Goal: Obtain resource: Obtain resource

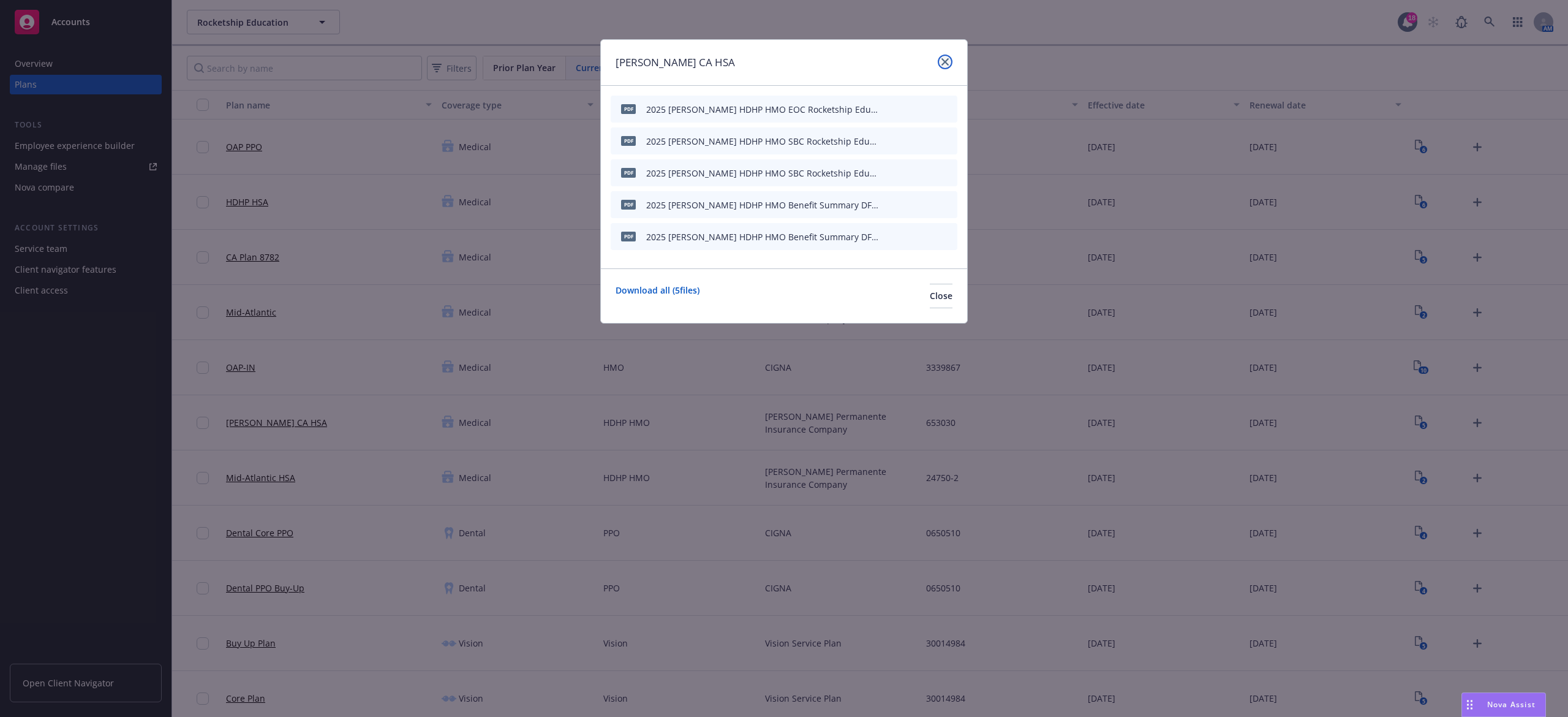
click at [947, 63] on icon "close" at bounding box center [945, 62] width 7 height 7
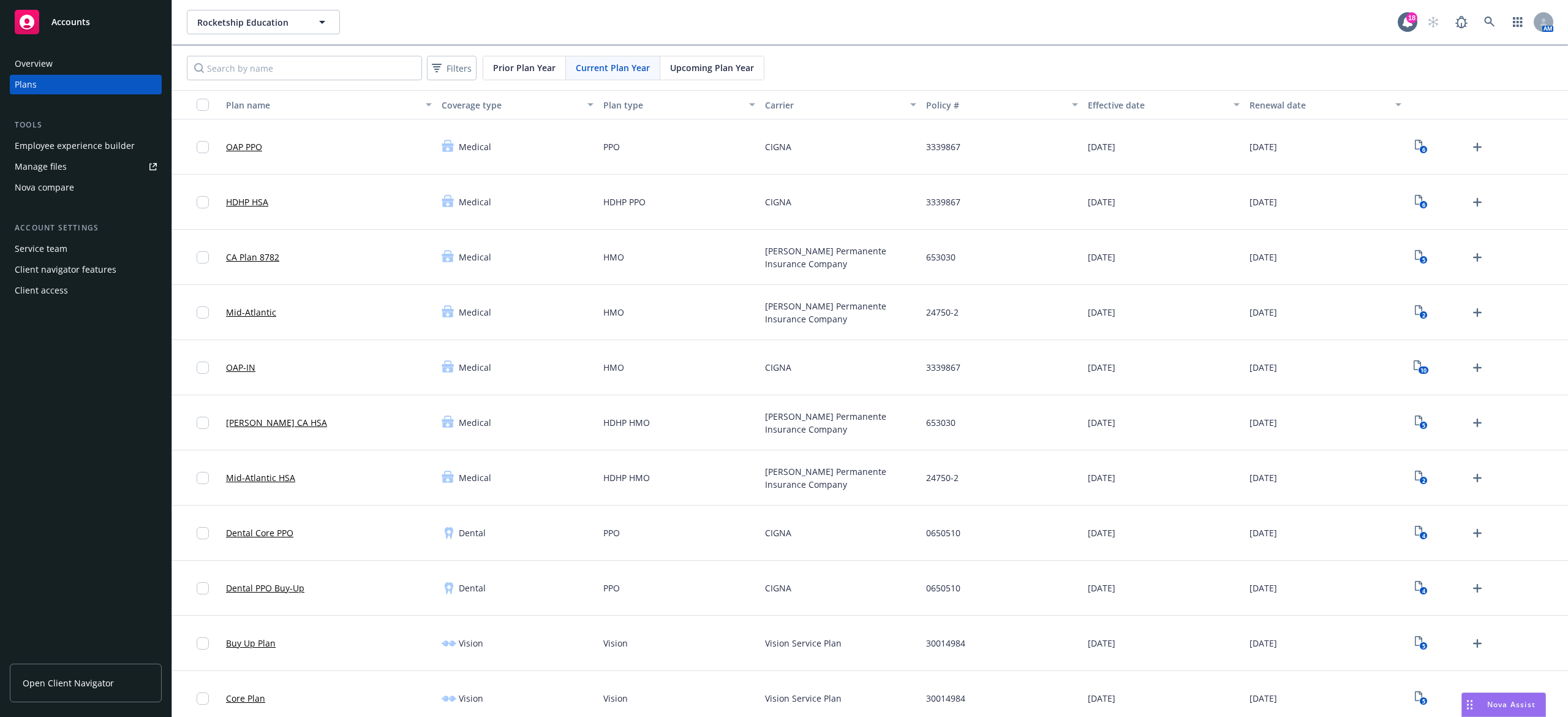
click at [701, 62] on span "Upcoming Plan Year" at bounding box center [712, 67] width 84 height 13
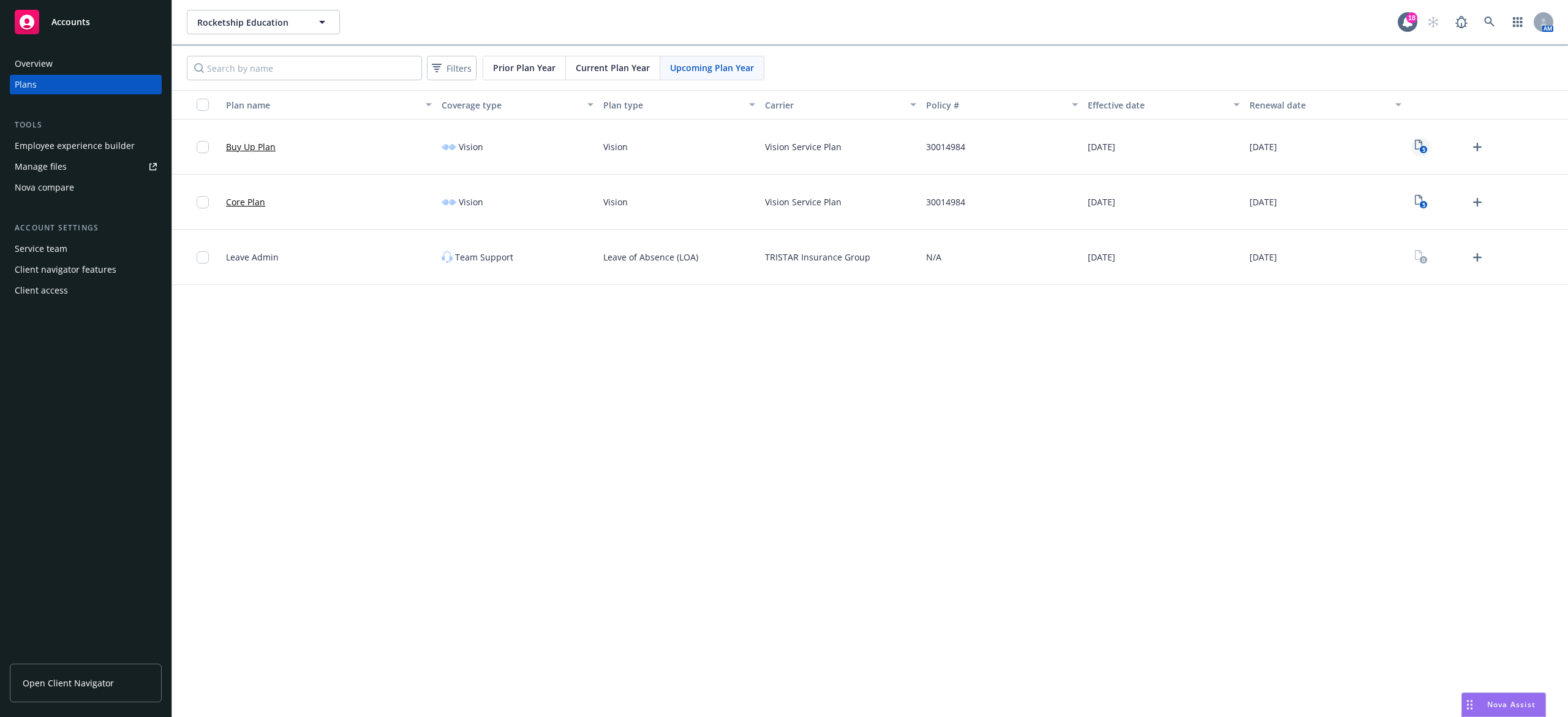
click at [1416, 153] on icon "5" at bounding box center [1421, 146] width 13 height 14
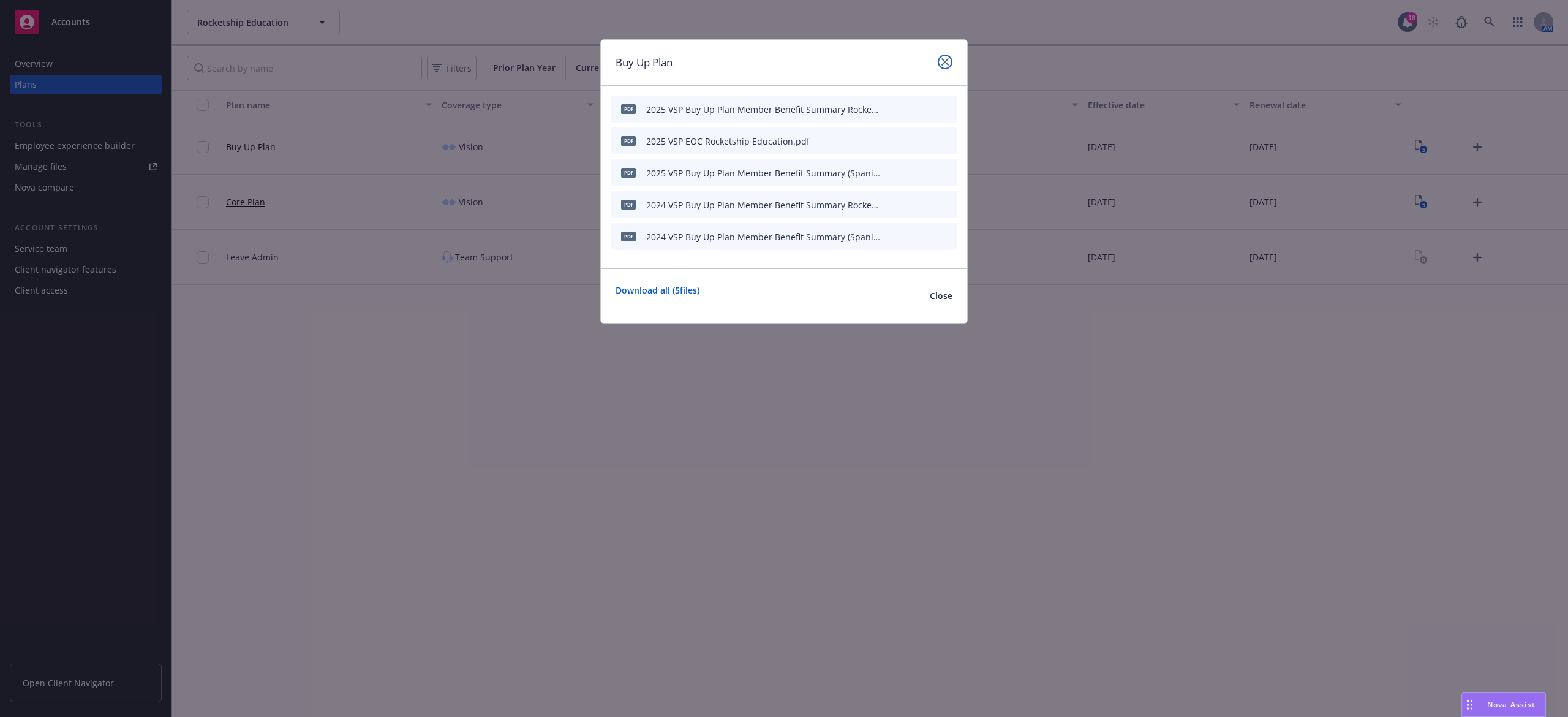
drag, startPoint x: 942, startPoint y: 60, endPoint x: 1132, endPoint y: 108, distance: 196.0
click at [942, 60] on icon "close" at bounding box center [945, 62] width 7 height 7
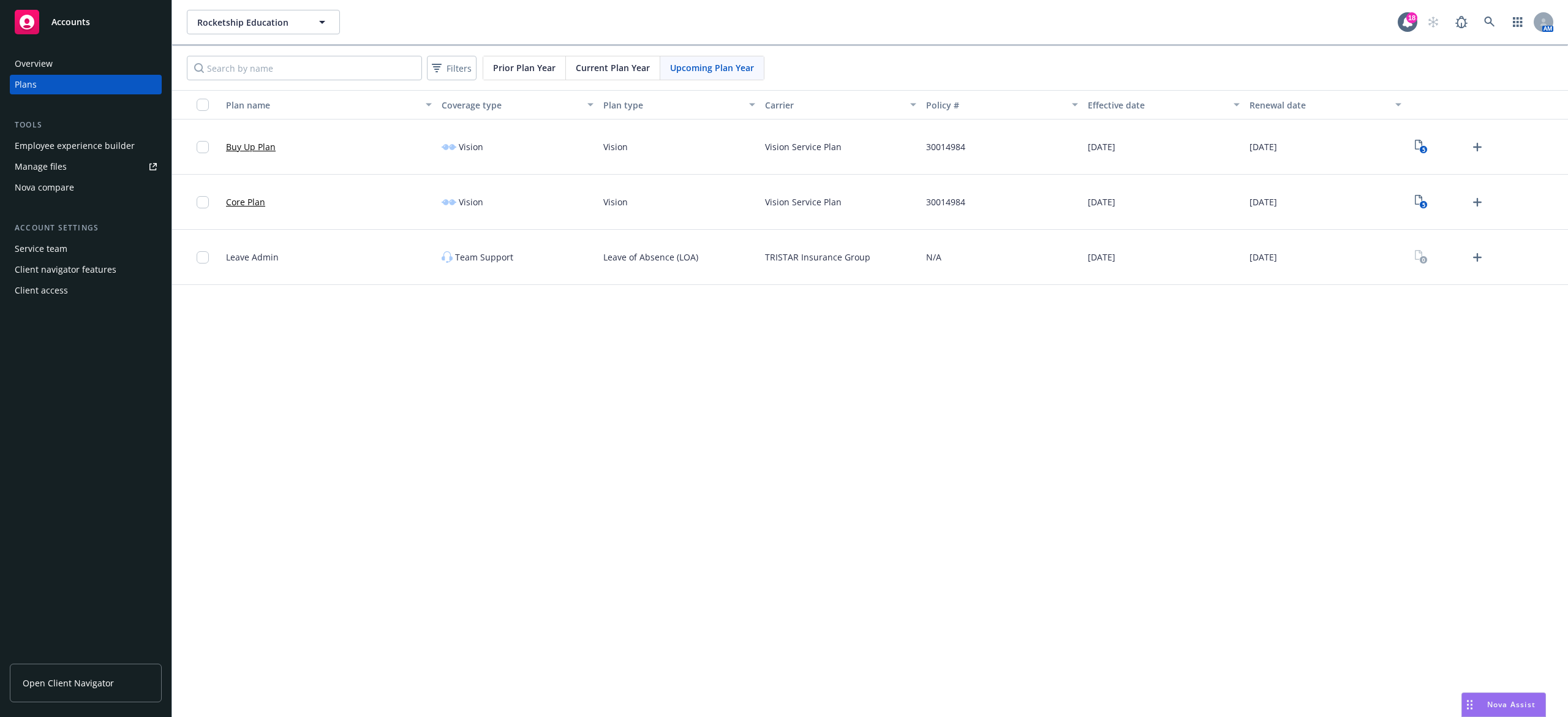
click at [585, 74] on span "Current Plan Year" at bounding box center [613, 67] width 74 height 13
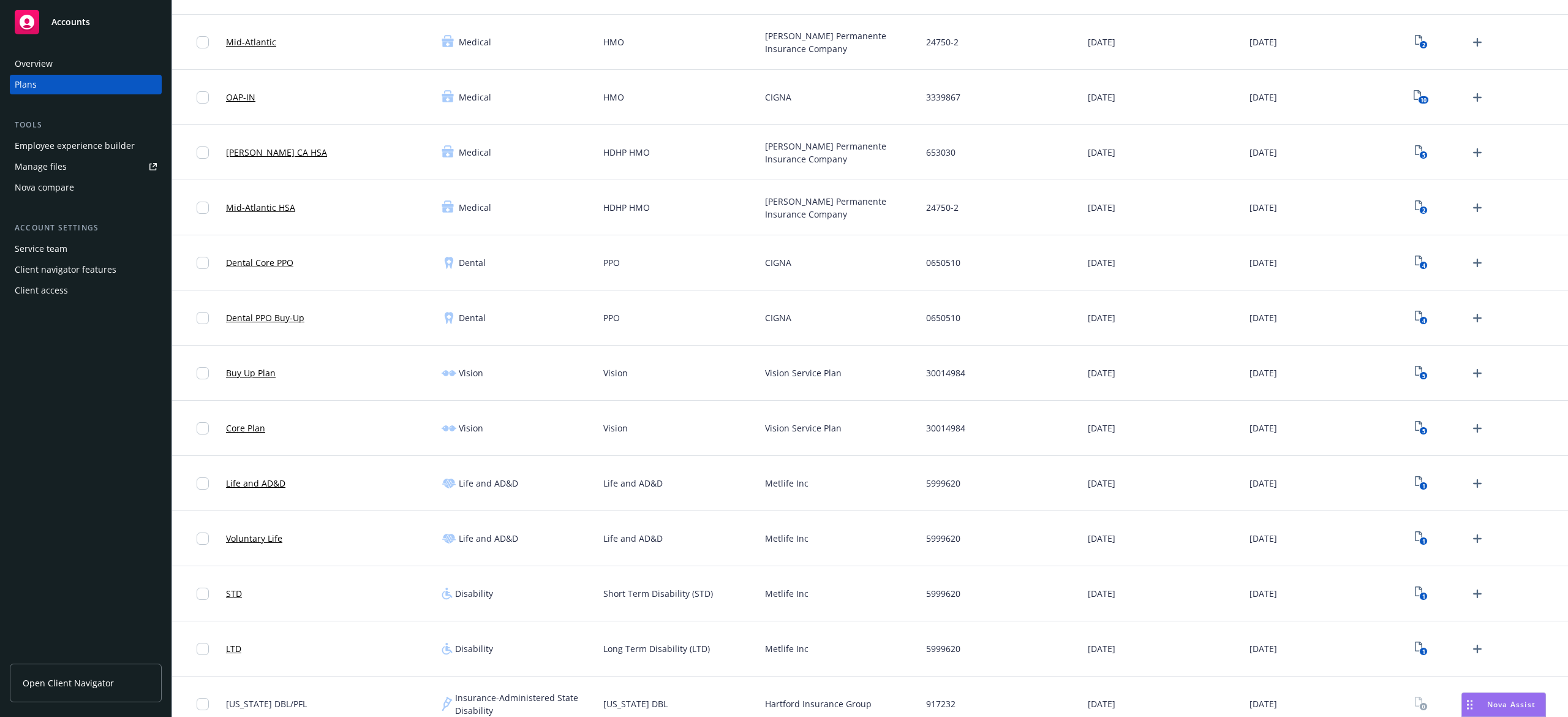
scroll to position [245, 0]
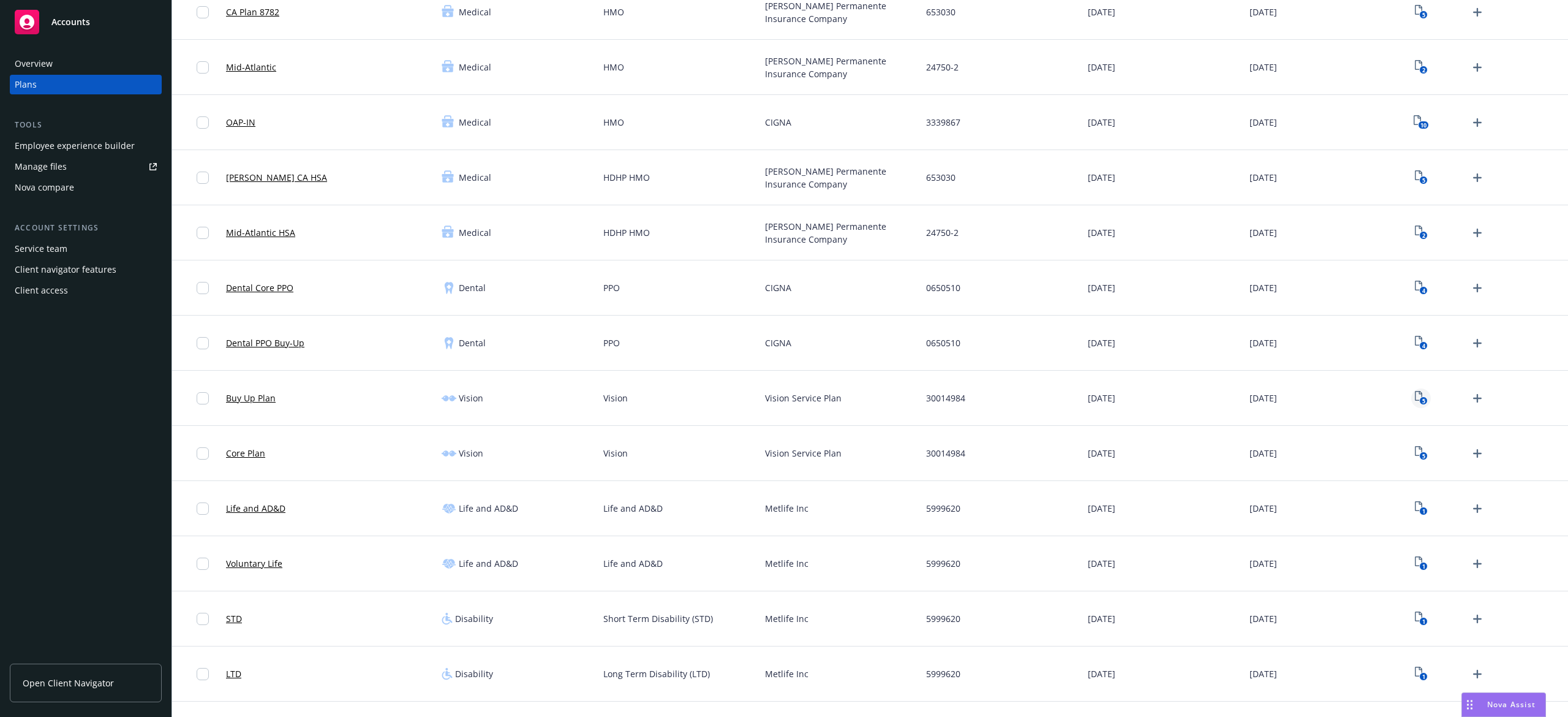
click at [1415, 392] on icon "View Plan Documents" at bounding box center [1418, 395] width 7 height 10
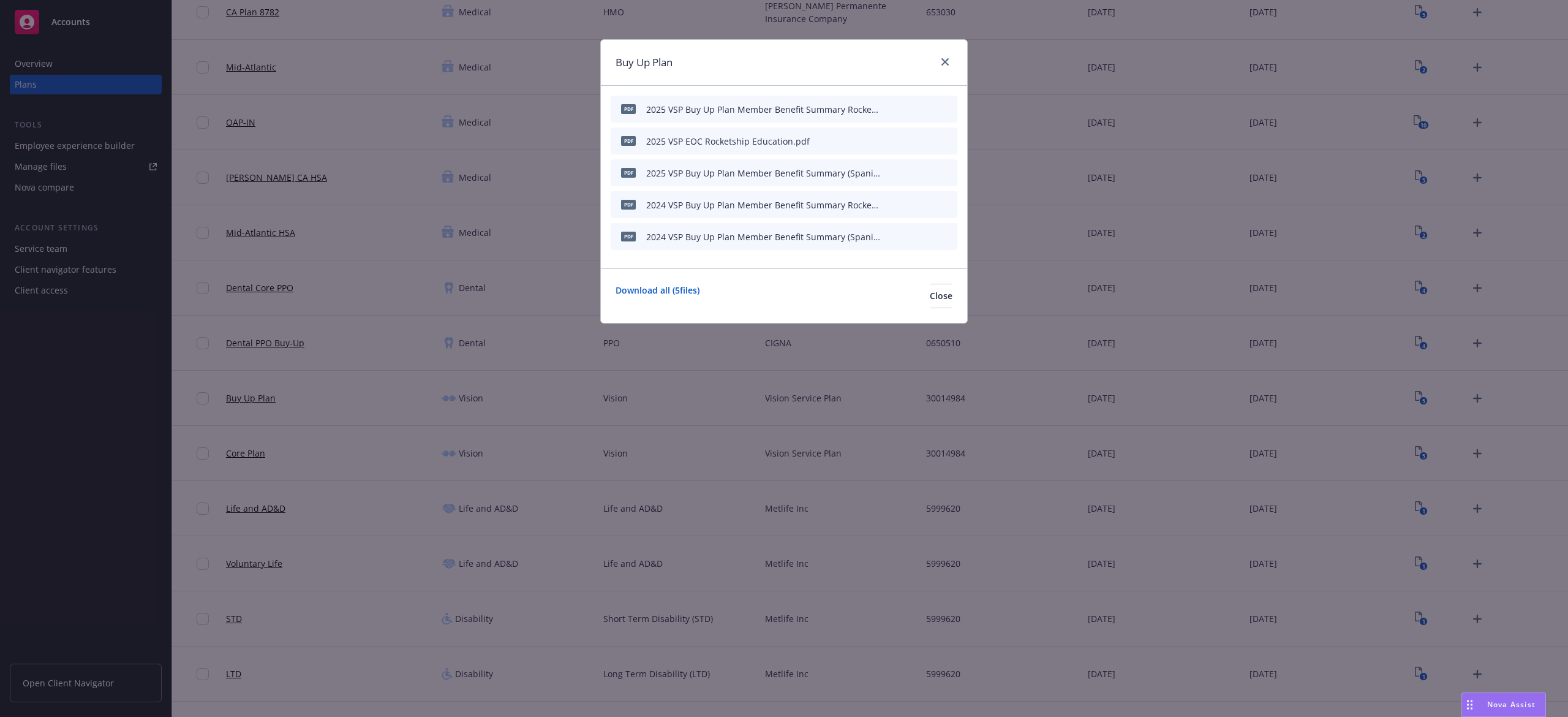
click at [931, 136] on icon "preview file" at bounding box center [926, 140] width 11 height 9
click at [926, 111] on icon "preview file" at bounding box center [926, 108] width 11 height 9
click at [947, 207] on icon "archive file" at bounding box center [947, 204] width 9 height 10
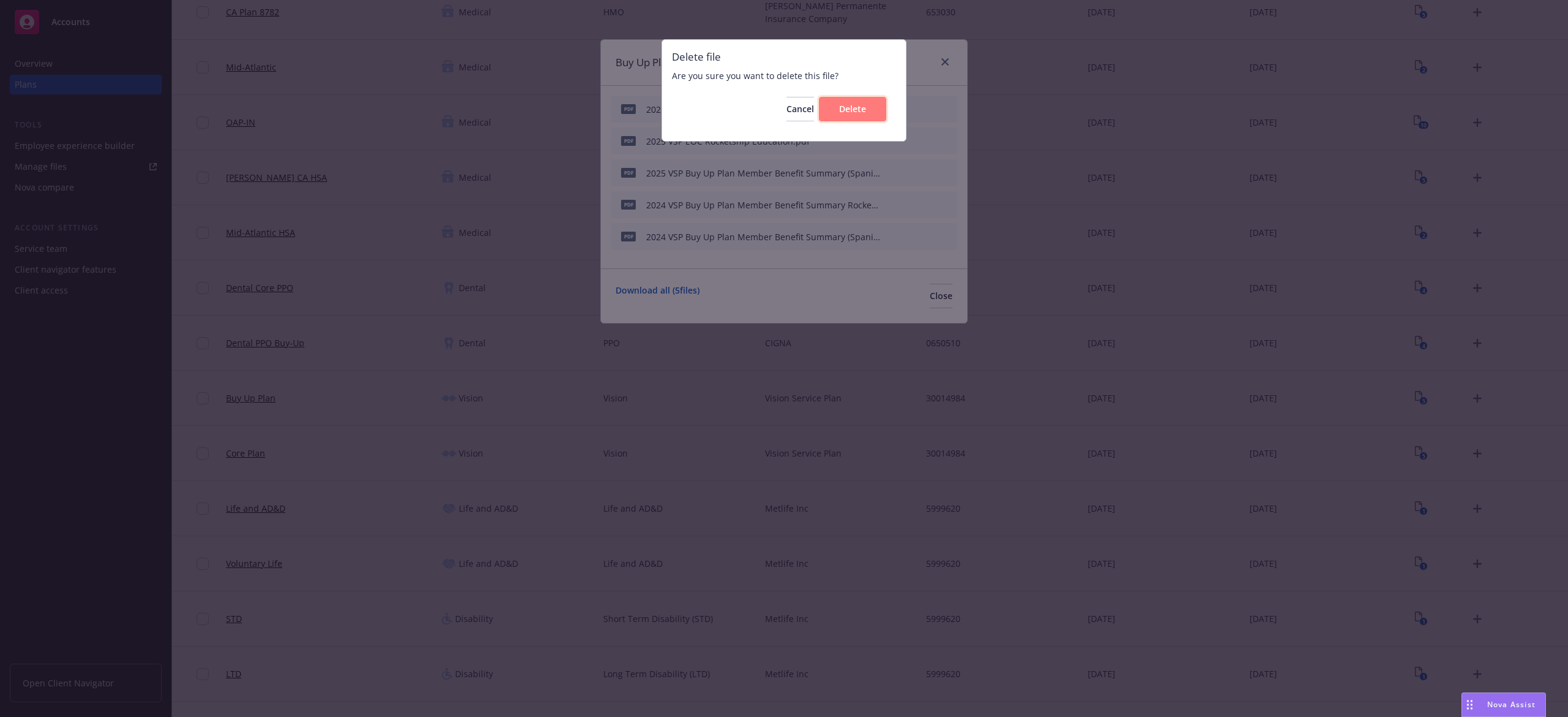
click at [868, 113] on button "Delete" at bounding box center [852, 108] width 67 height 24
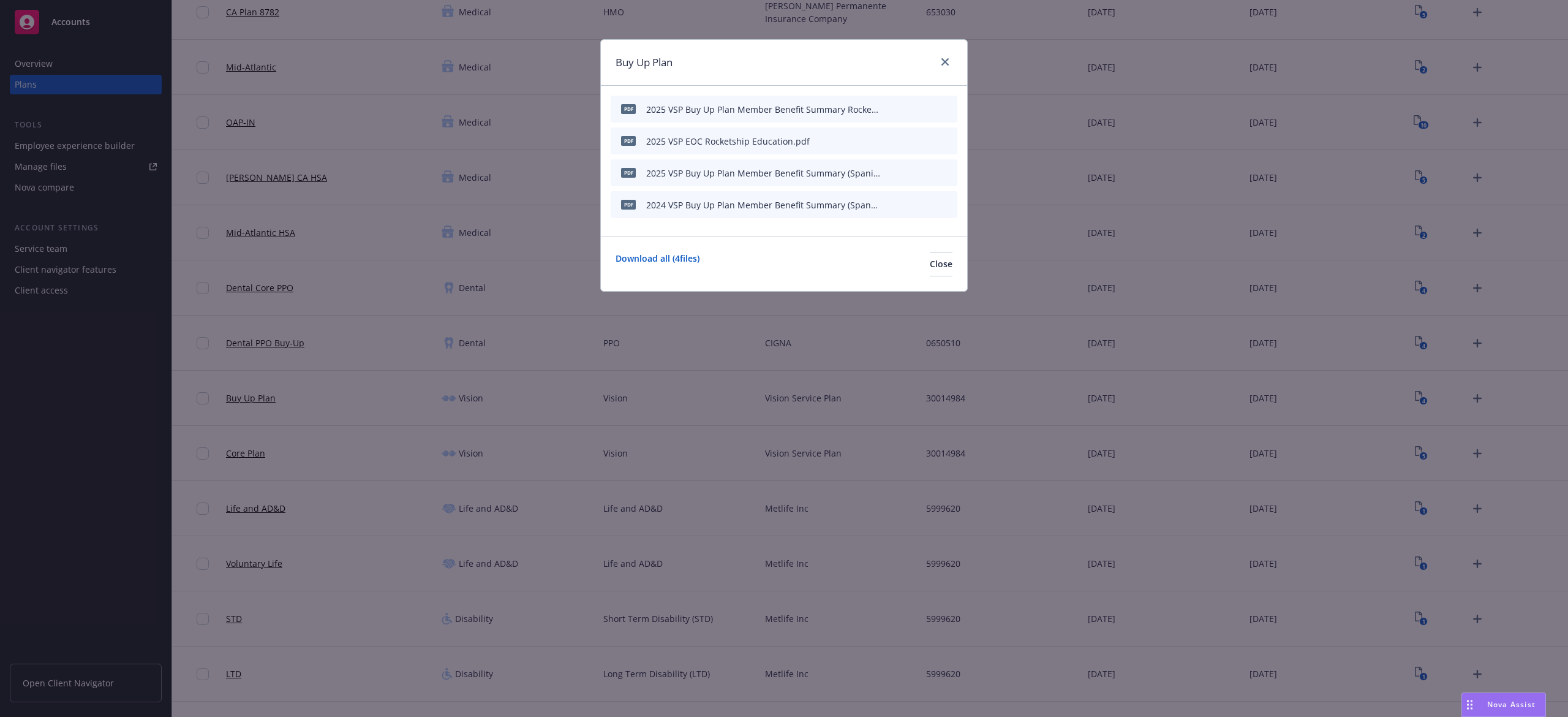
click at [948, 207] on icon "archive file" at bounding box center [947, 204] width 9 height 10
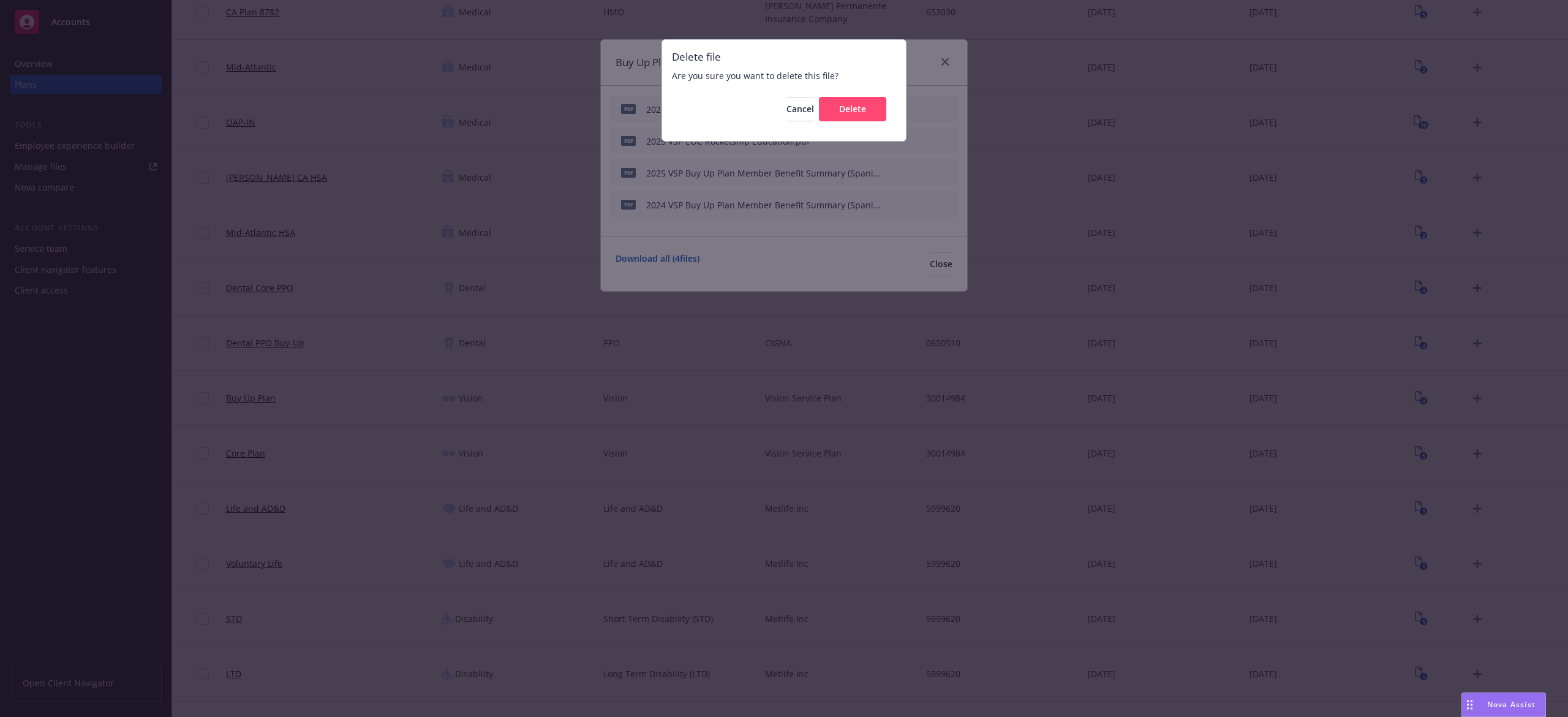
click at [848, 94] on div "Cancel Delete" at bounding box center [784, 109] width 224 height 44
click at [849, 106] on span "Delete" at bounding box center [852, 109] width 27 height 12
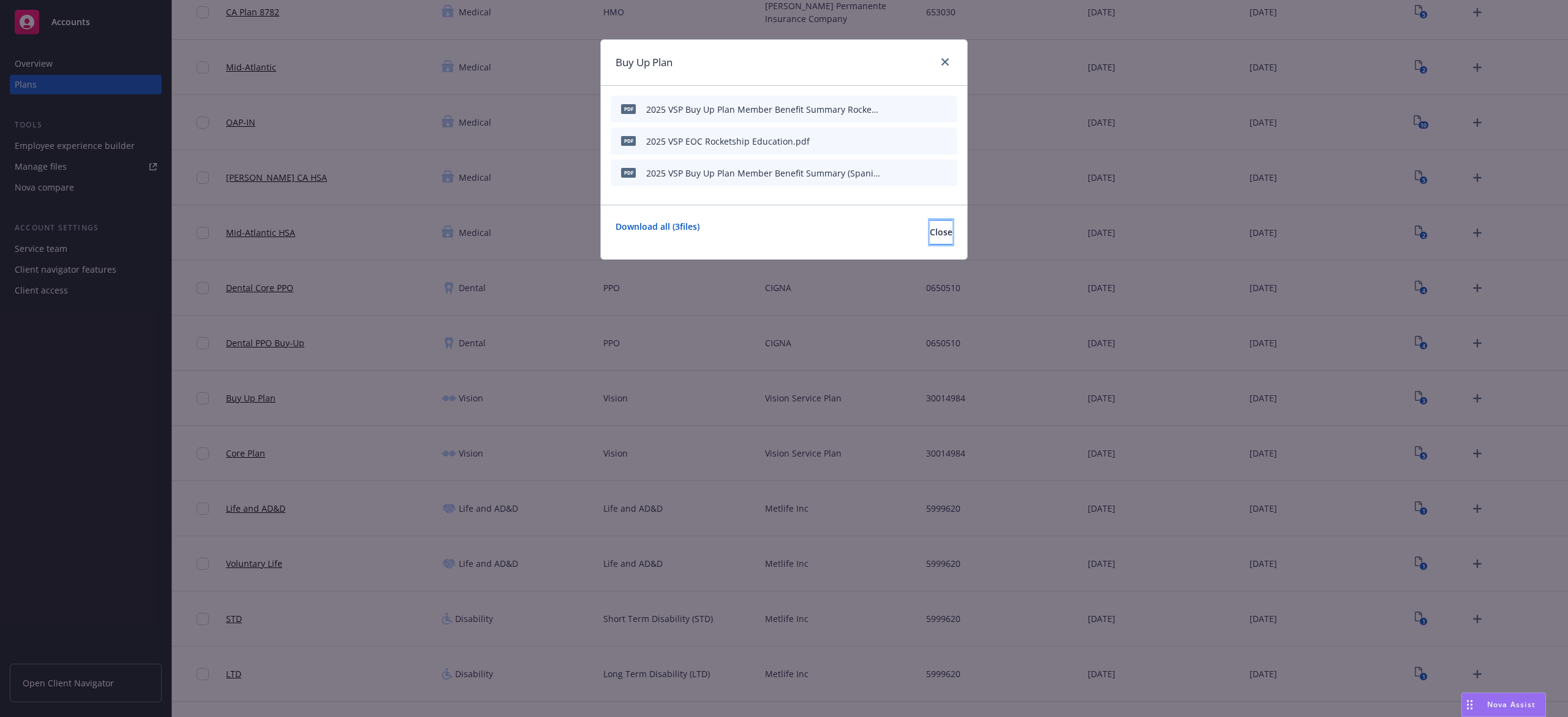
click at [940, 232] on button "Close" at bounding box center [941, 232] width 23 height 24
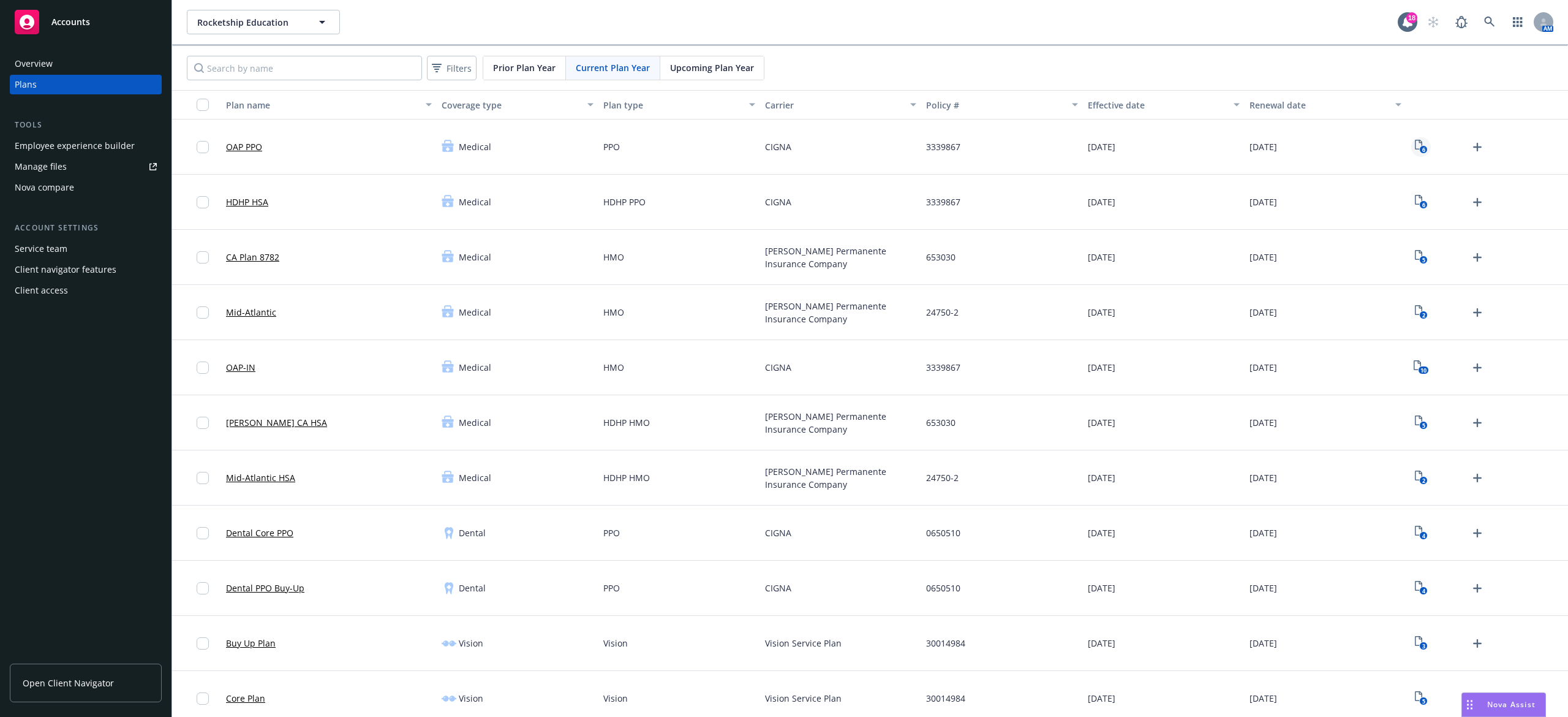
click at [1415, 152] on icon "6" at bounding box center [1421, 146] width 13 height 14
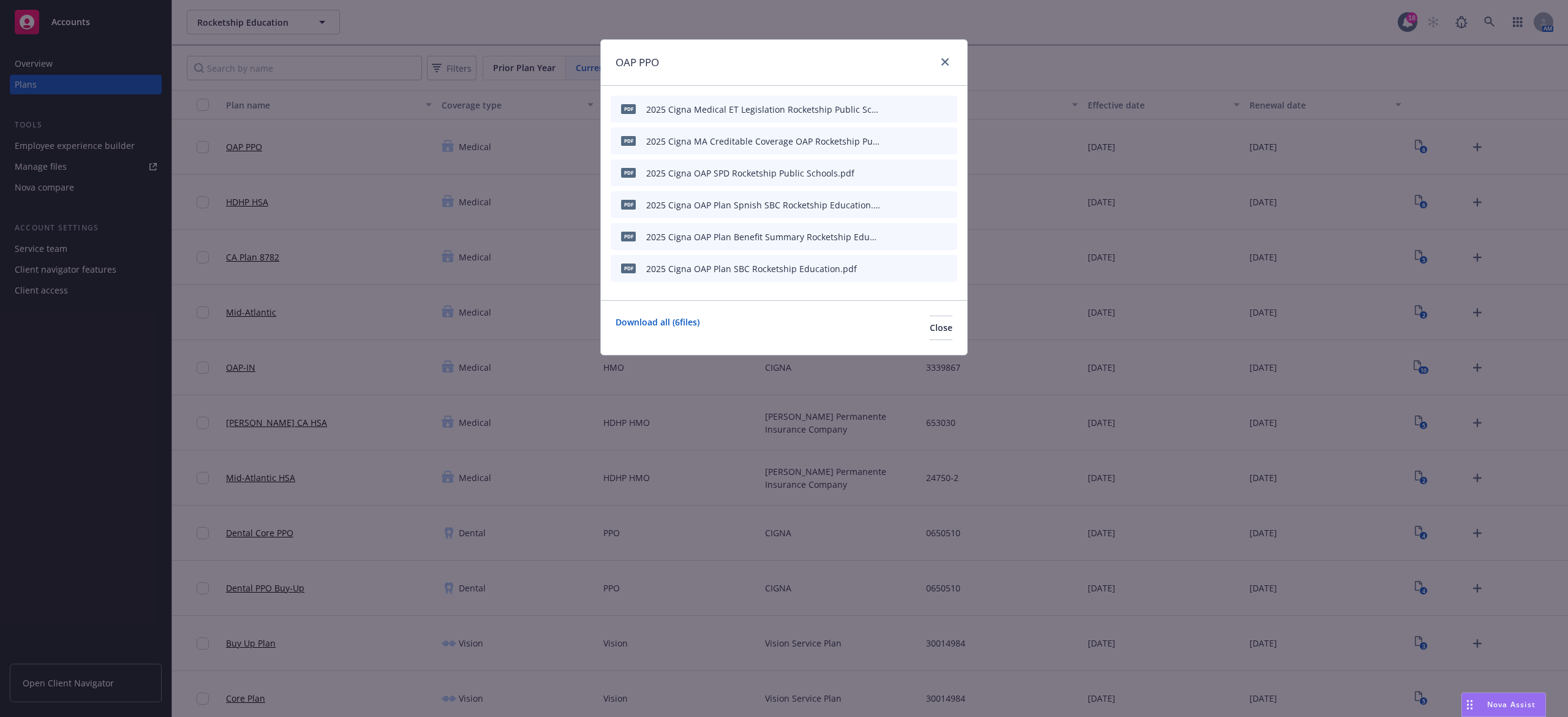
click at [927, 268] on icon "preview file" at bounding box center [926, 268] width 11 height 9
click at [941, 59] on icon "close" at bounding box center [945, 62] width 7 height 7
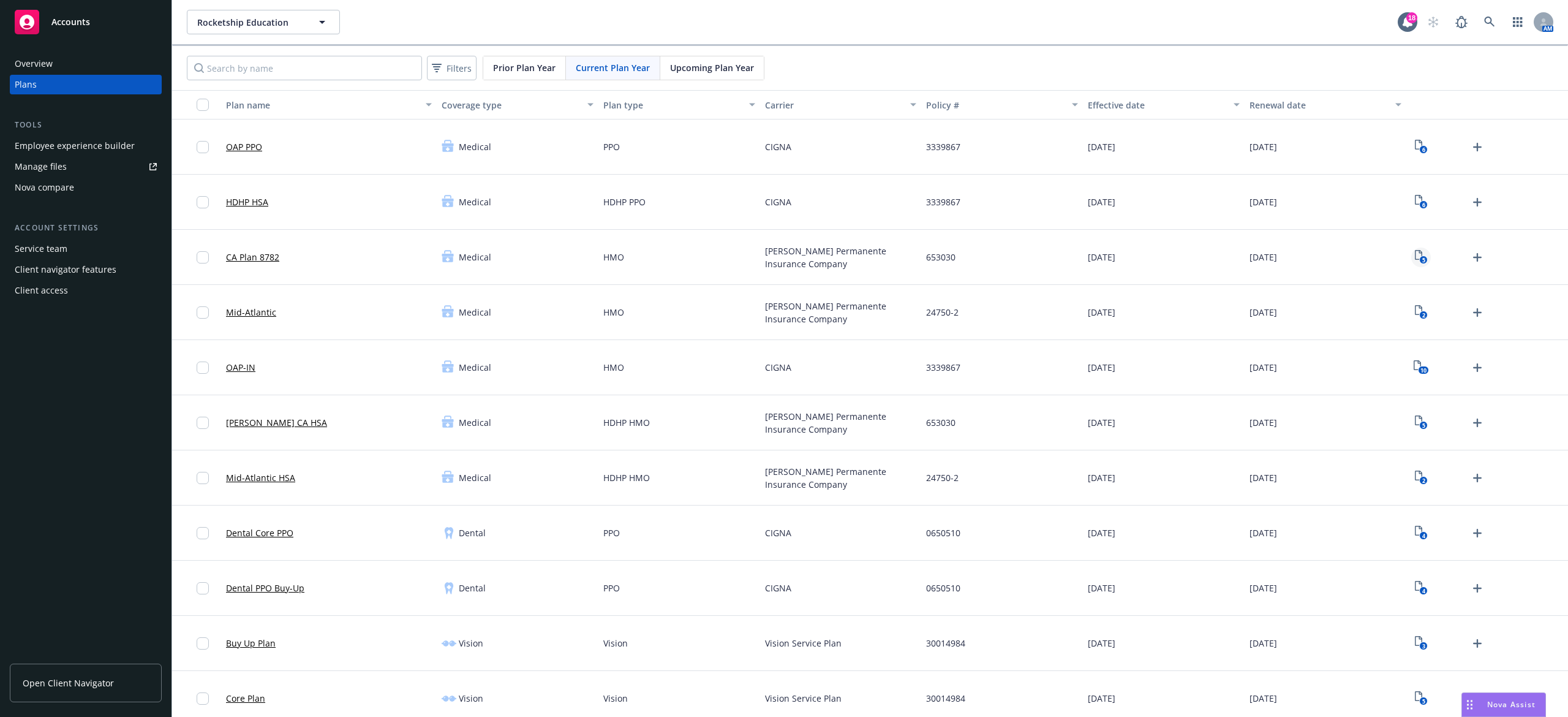
click at [1422, 257] on text "5" at bounding box center [1424, 260] width 3 height 8
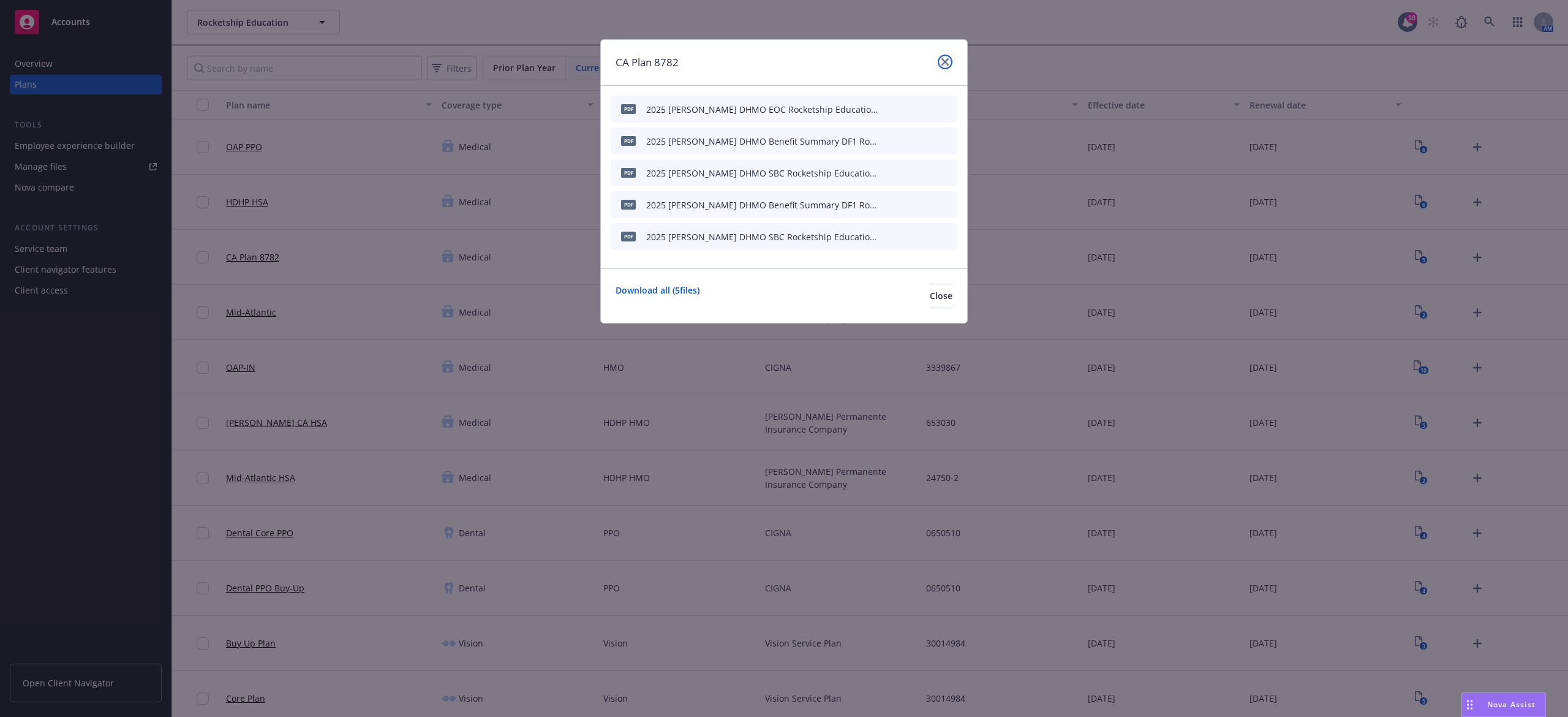
click at [947, 60] on icon "close" at bounding box center [945, 62] width 7 height 7
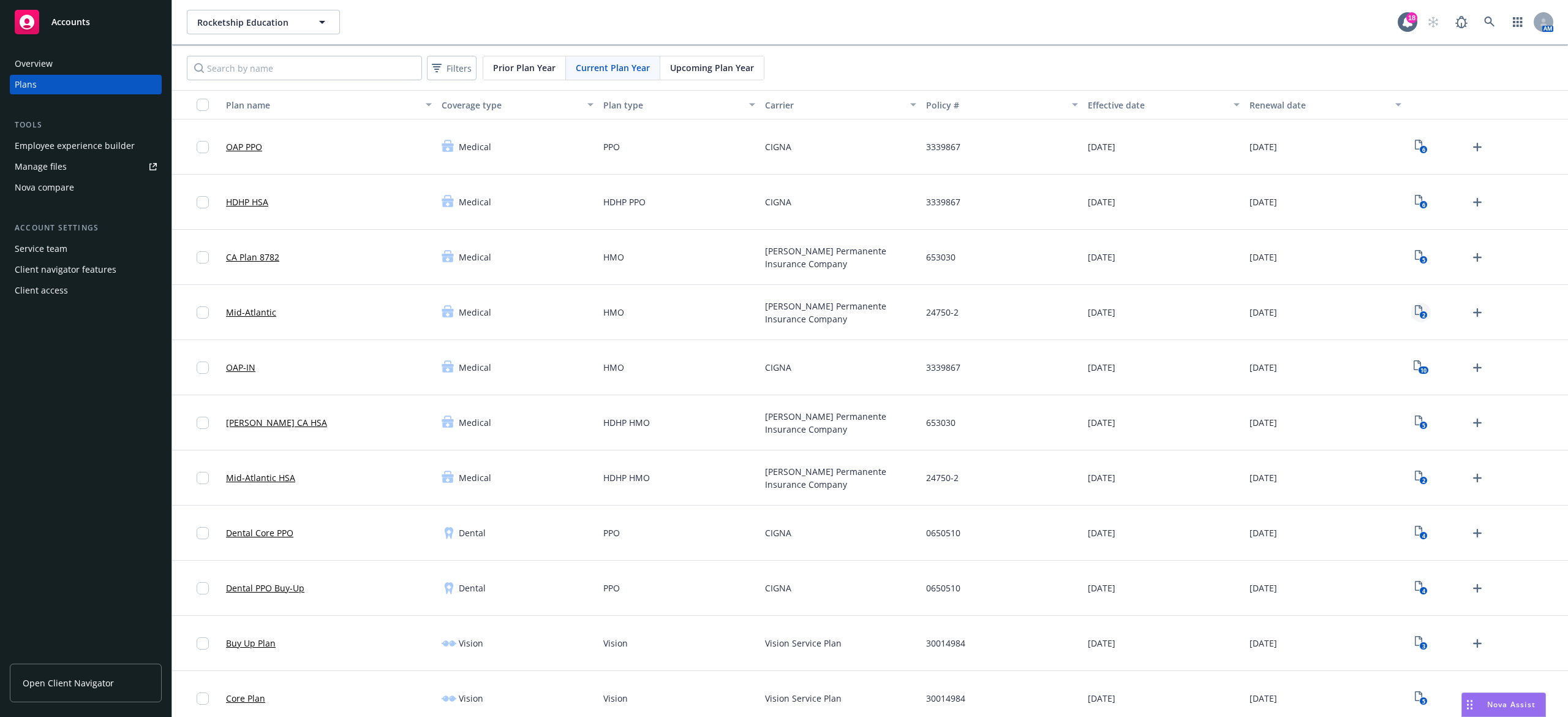
click at [1419, 314] on rect "View Plan Documents" at bounding box center [1423, 315] width 8 height 8
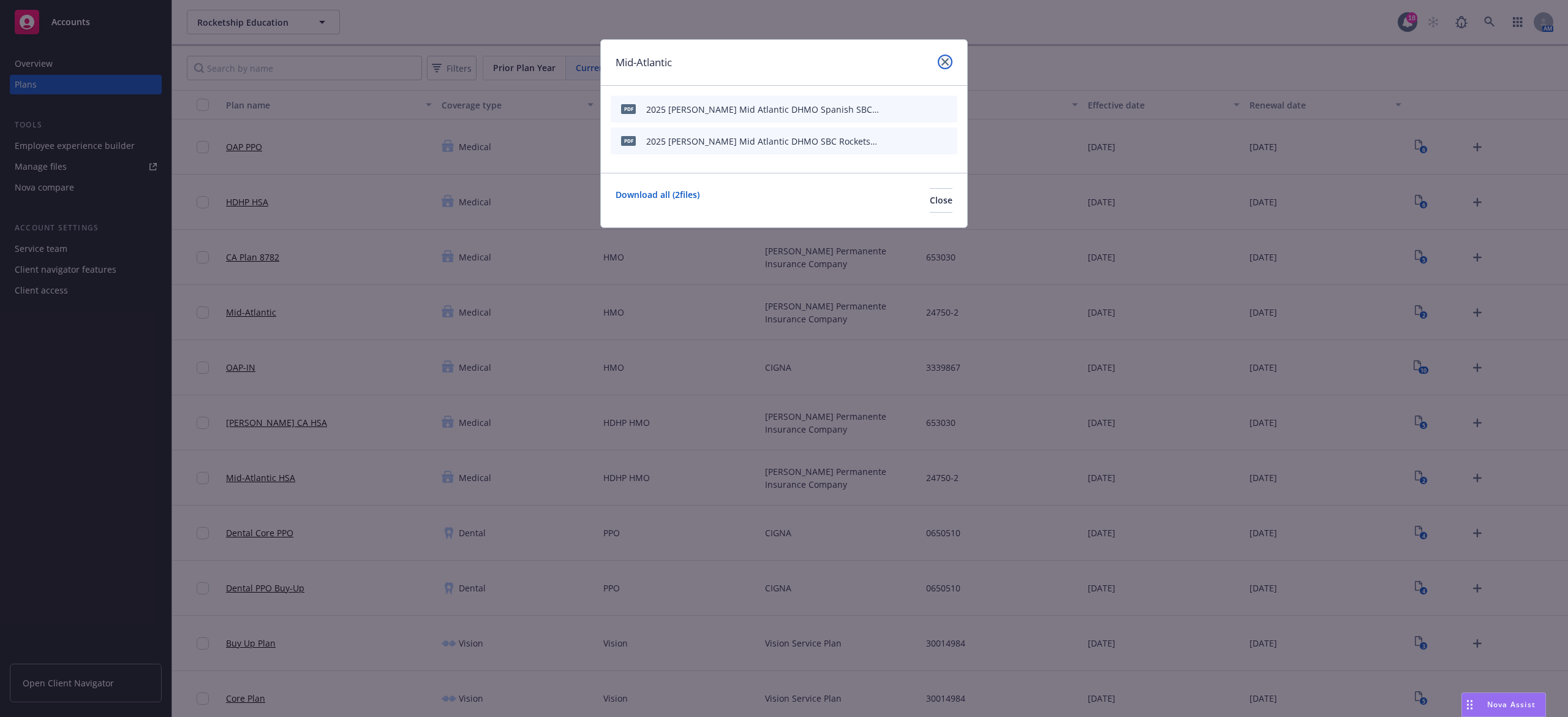
click at [944, 63] on icon "close" at bounding box center [945, 62] width 7 height 7
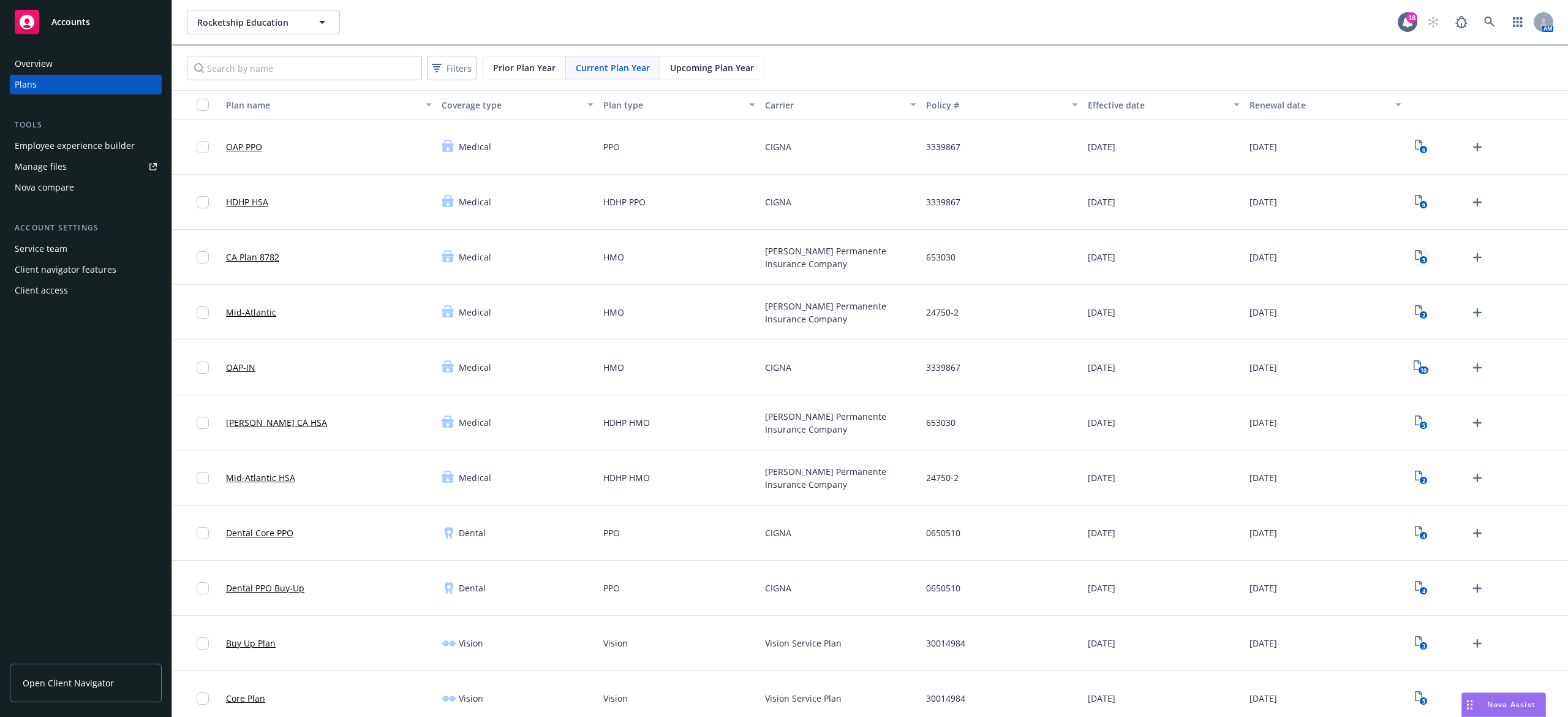
click at [1422, 257] on text "5" at bounding box center [1424, 260] width 3 height 8
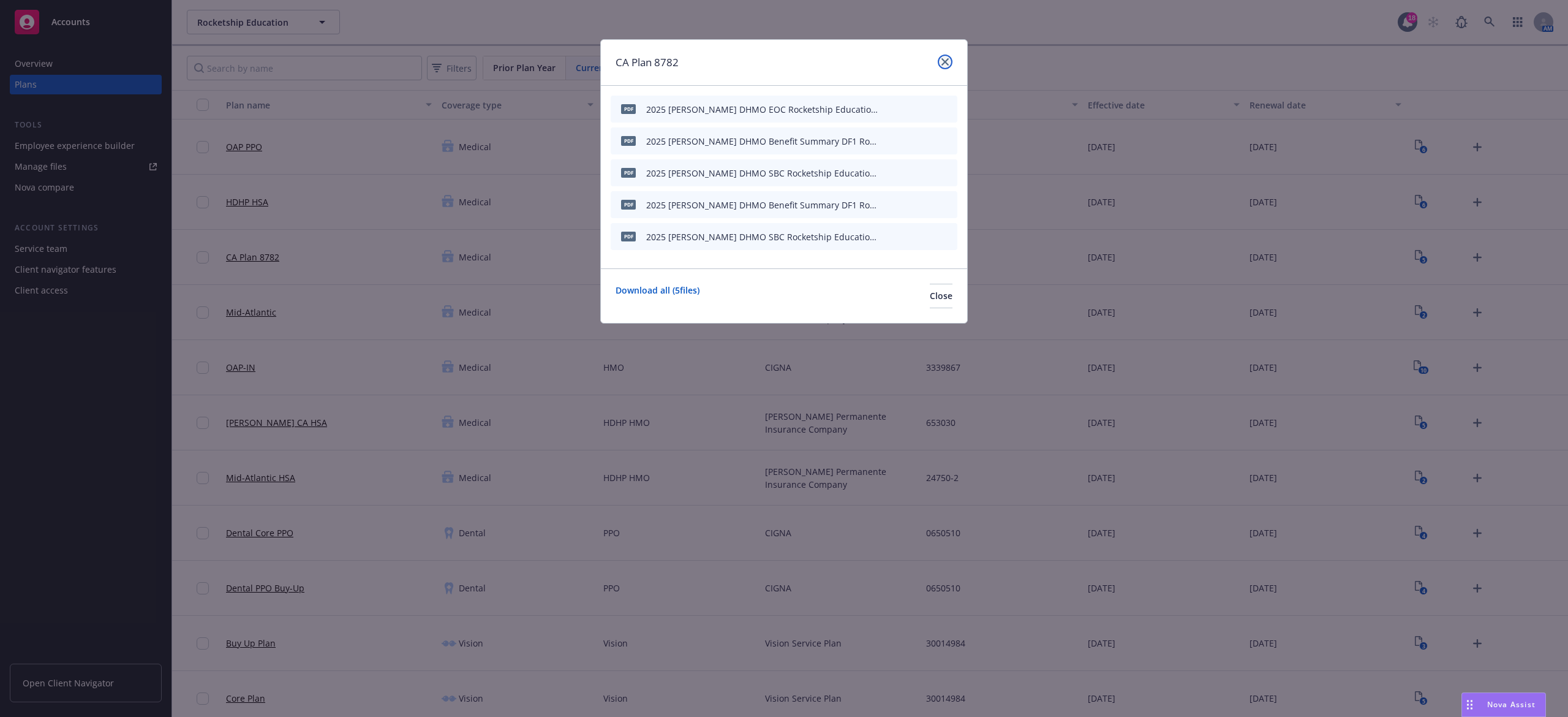
click at [949, 57] on link "close" at bounding box center [945, 62] width 15 height 15
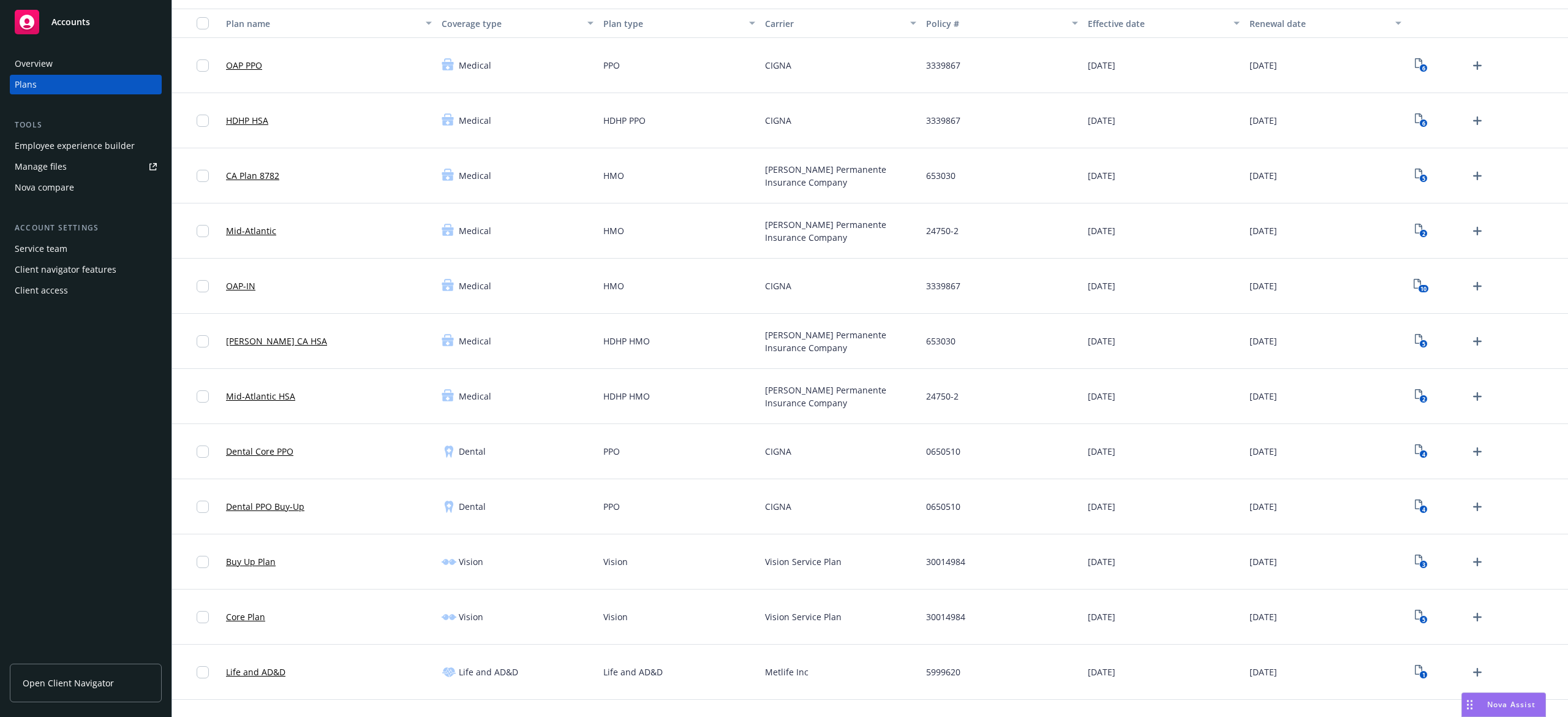
scroll to position [163, 0]
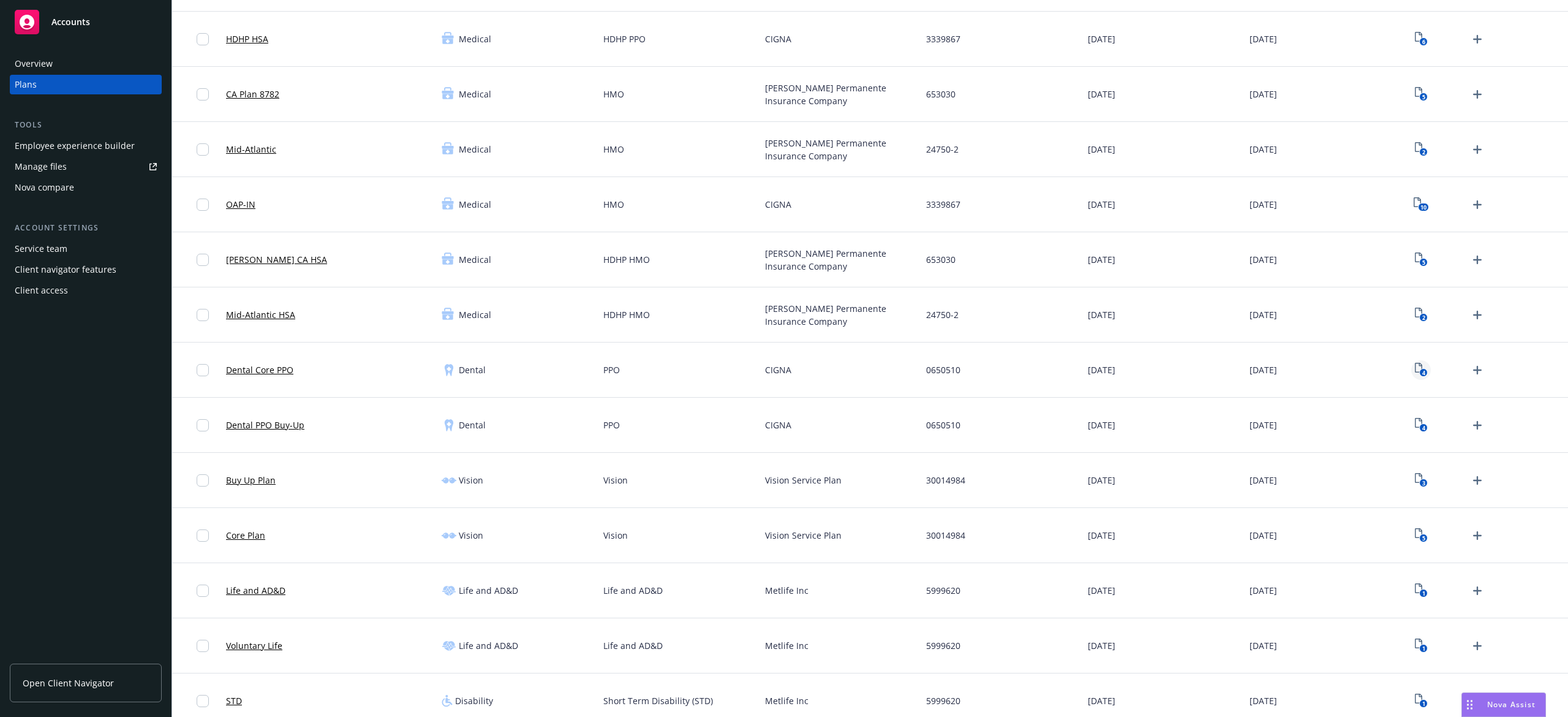
click at [1422, 372] on text "4" at bounding box center [1424, 373] width 3 height 8
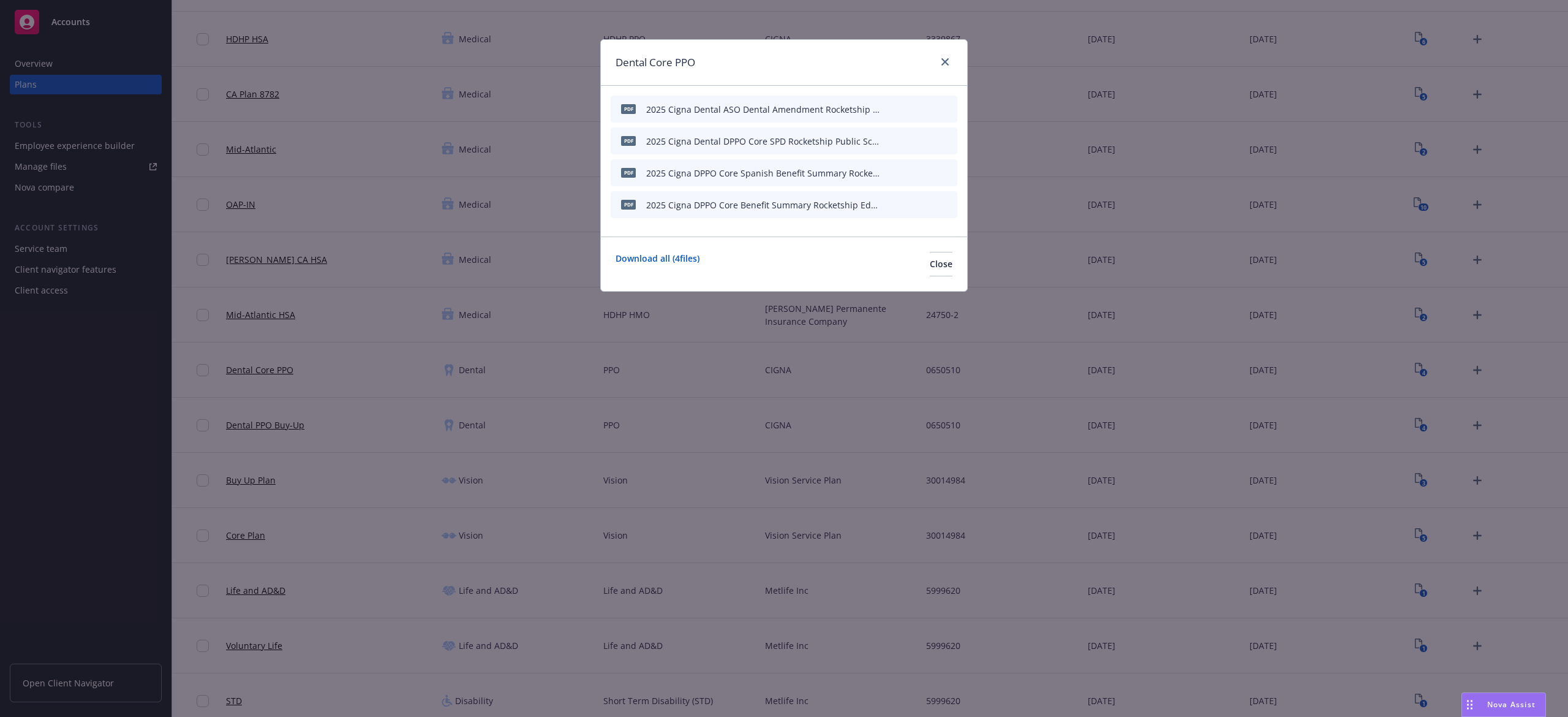
click at [955, 62] on div "Dental Core PPO" at bounding box center [784, 63] width 366 height 46
click at [930, 207] on icon "preview file" at bounding box center [926, 204] width 11 height 9
click at [929, 109] on icon "preview file" at bounding box center [926, 108] width 11 height 9
click at [941, 63] on icon "close" at bounding box center [945, 62] width 7 height 7
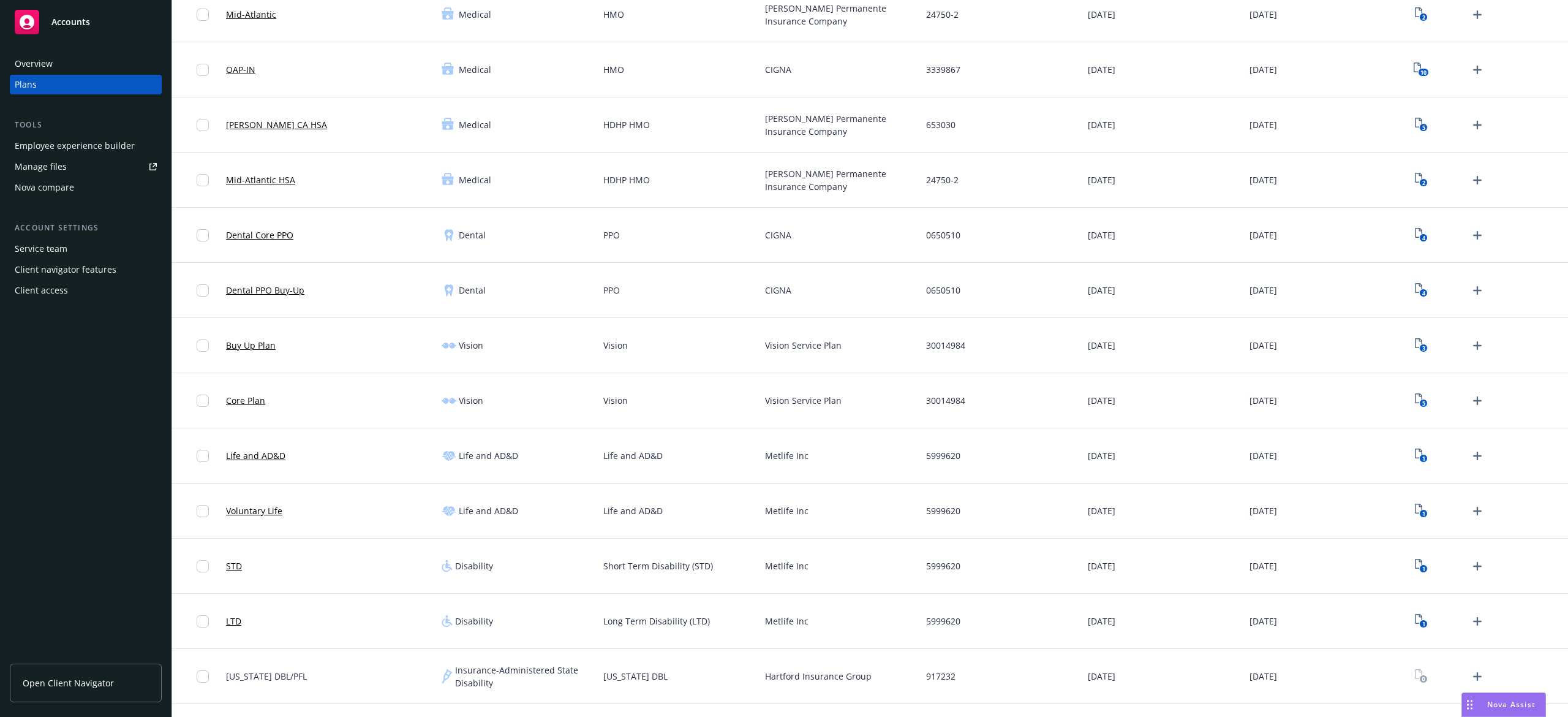
scroll to position [327, 0]
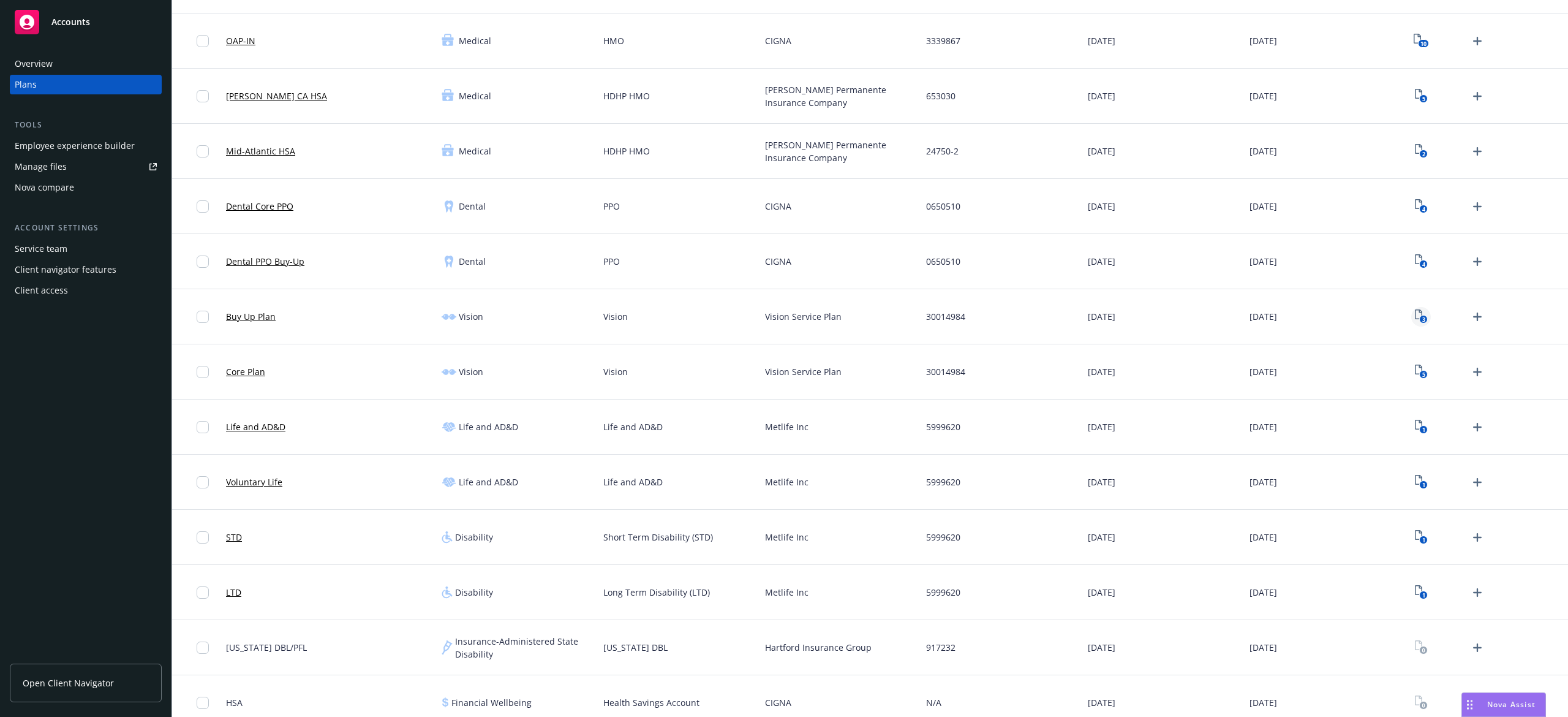
click at [1419, 322] on rect "View Plan Documents" at bounding box center [1423, 319] width 8 height 8
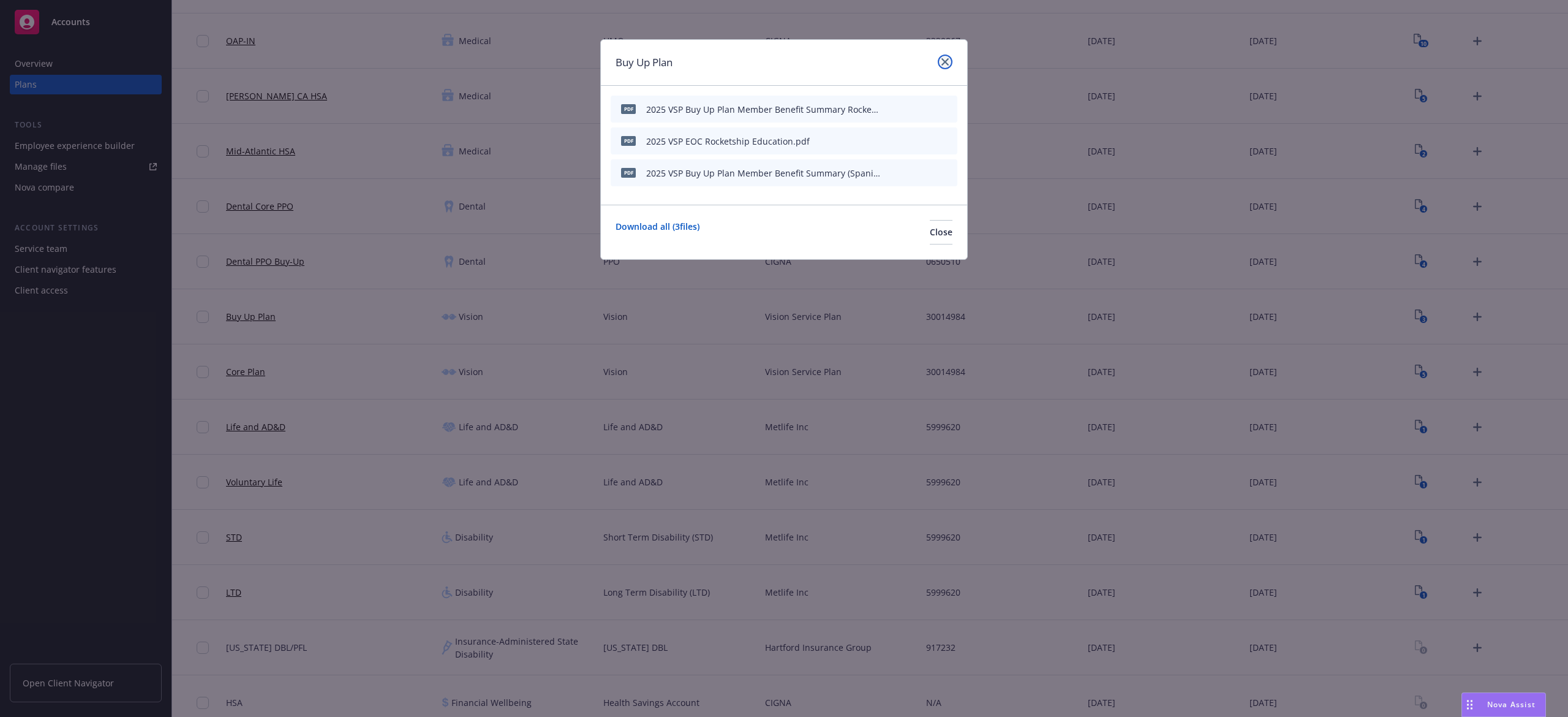
click at [944, 63] on icon "close" at bounding box center [945, 62] width 7 height 7
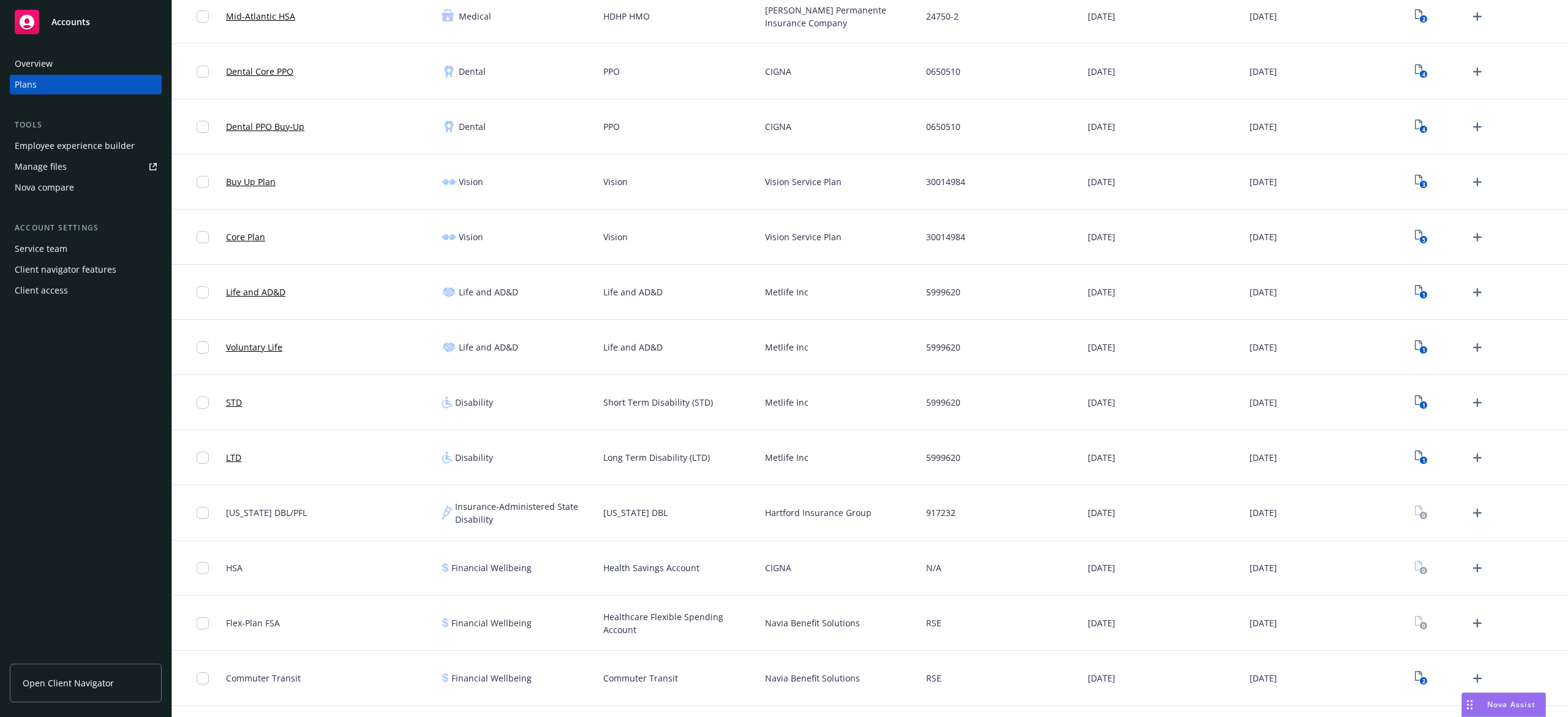
scroll to position [491, 0]
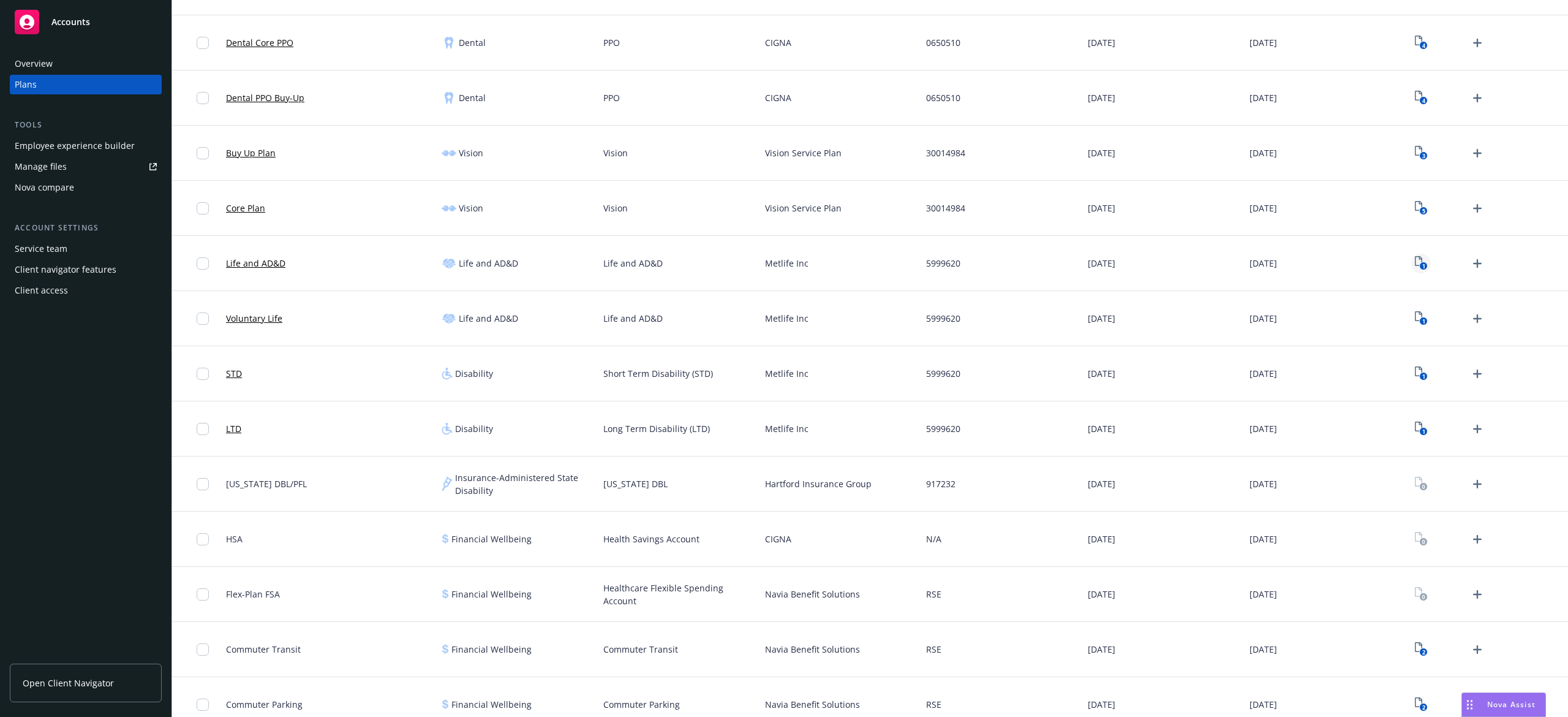
click at [1422, 266] on text "1" at bounding box center [1424, 266] width 3 height 8
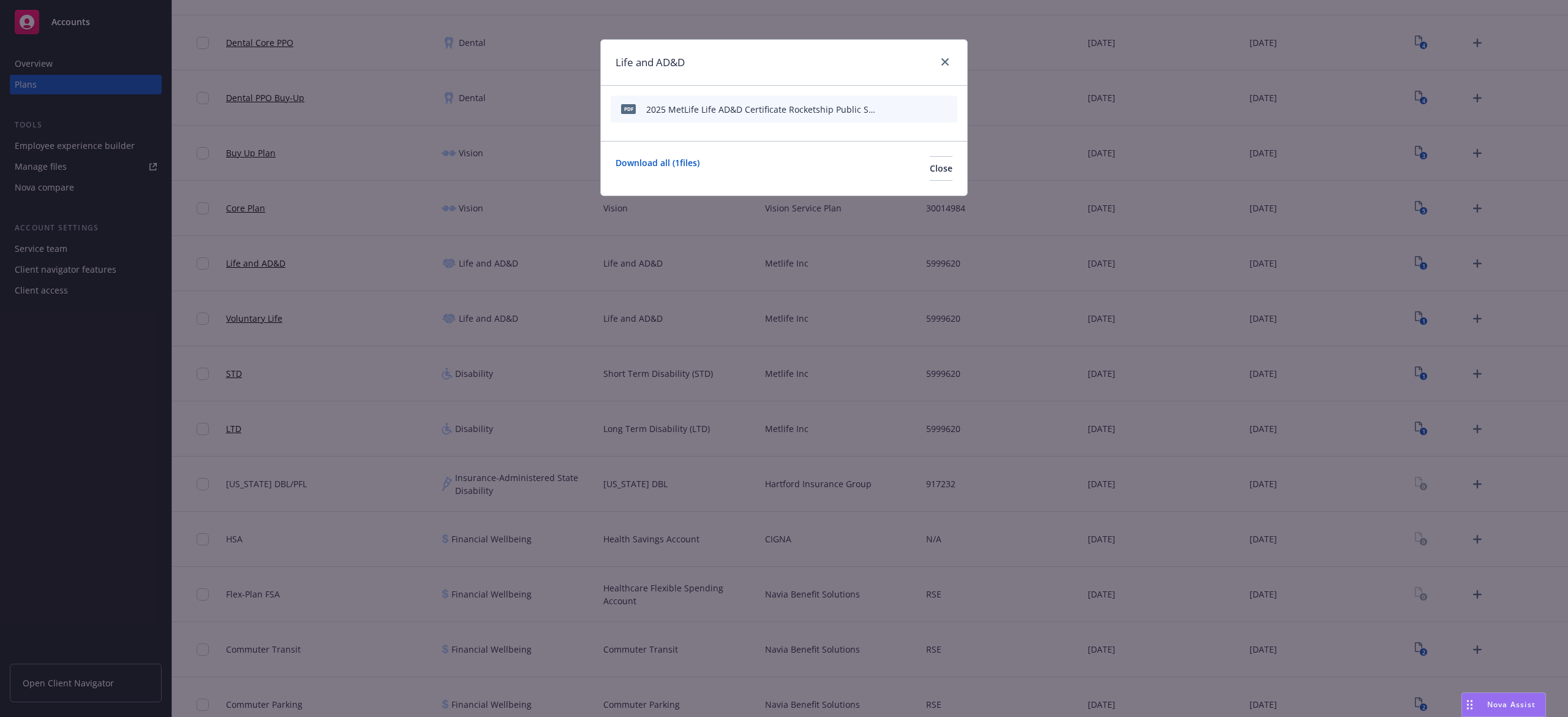
click at [931, 111] on icon "preview file" at bounding box center [926, 108] width 11 height 9
click at [1397, 270] on div "Life and AD&D pdf 2025 MetLife Life AD&D Certificate Rocketship Public Schools.…" at bounding box center [784, 358] width 1568 height 717
click at [938, 167] on button "Close" at bounding box center [941, 168] width 23 height 24
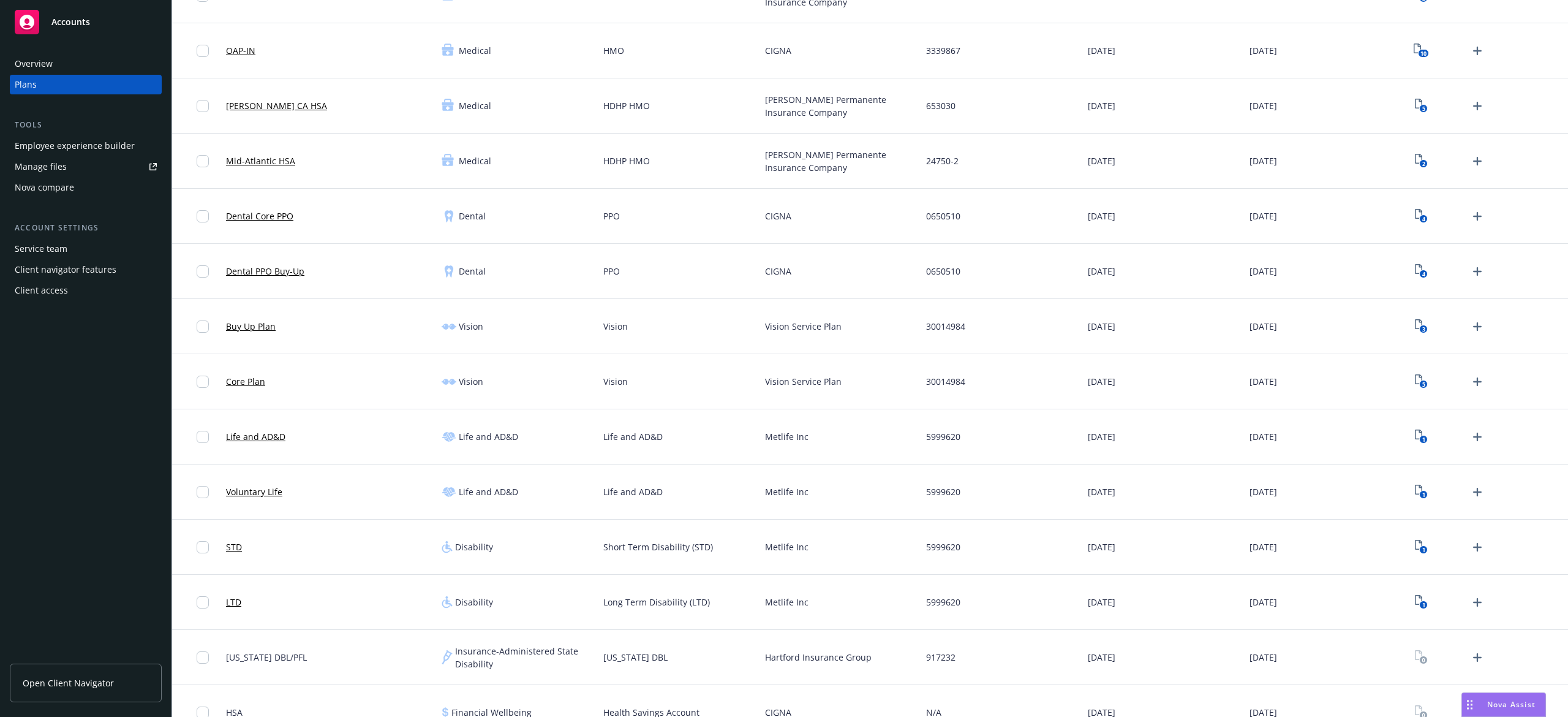
scroll to position [327, 0]
